Goal: Book appointment/travel/reservation

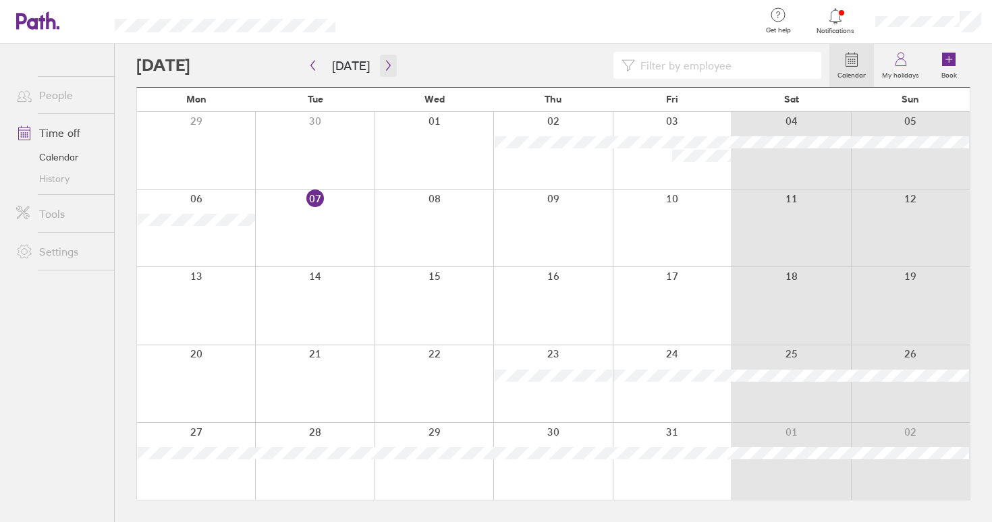
click at [383, 64] on icon "button" at bounding box center [388, 65] width 10 height 11
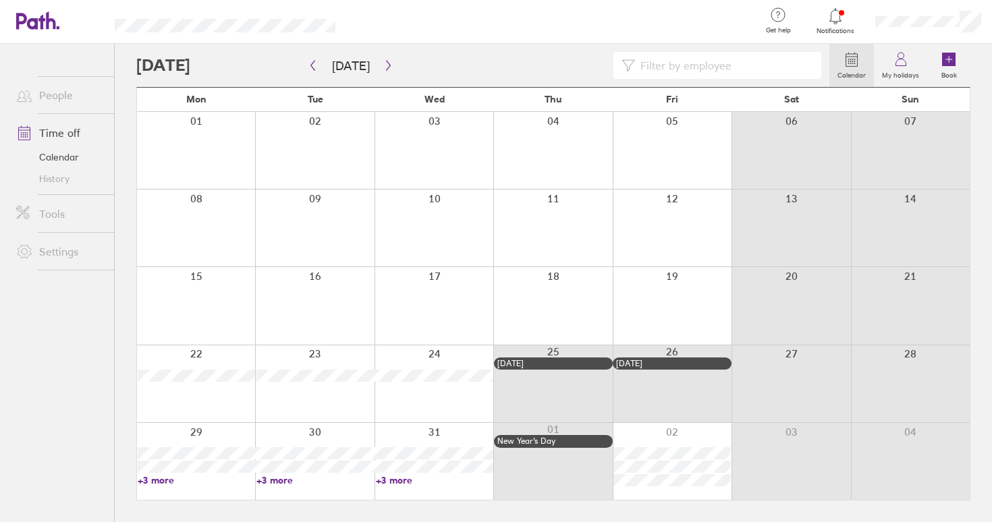
click at [665, 151] on div at bounding box center [672, 150] width 119 height 77
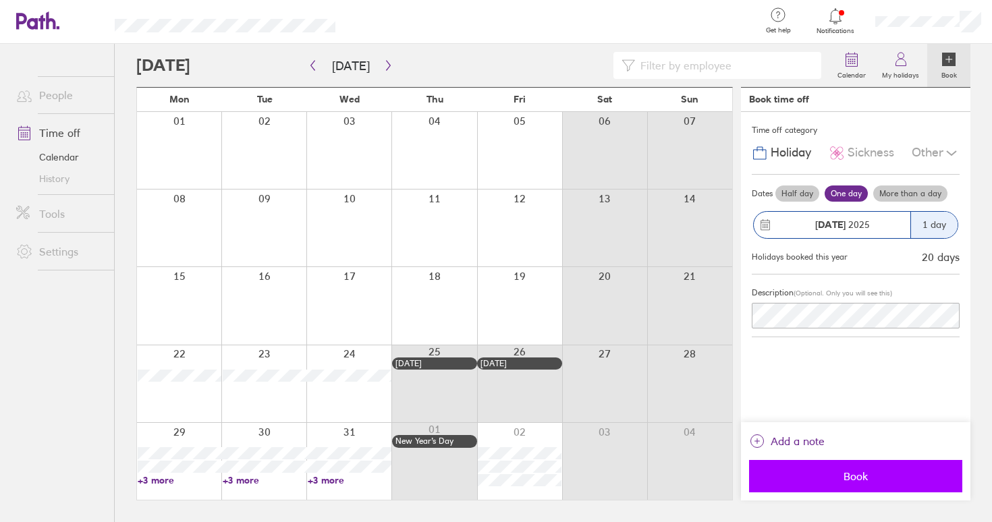
click at [850, 475] on span "Book" at bounding box center [856, 476] width 194 height 12
